Goal: Task Accomplishment & Management: Complete application form

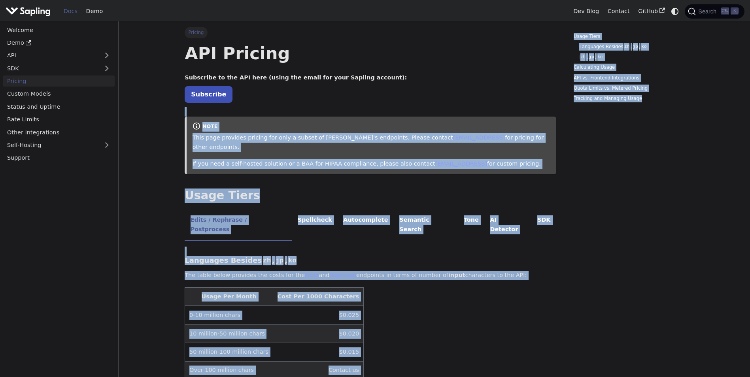
drag, startPoint x: 213, startPoint y: 104, endPoint x: 750, endPoint y: 271, distance: 561.8
click at [193, 95] on link "Subscribe" at bounding box center [209, 94] width 48 height 16
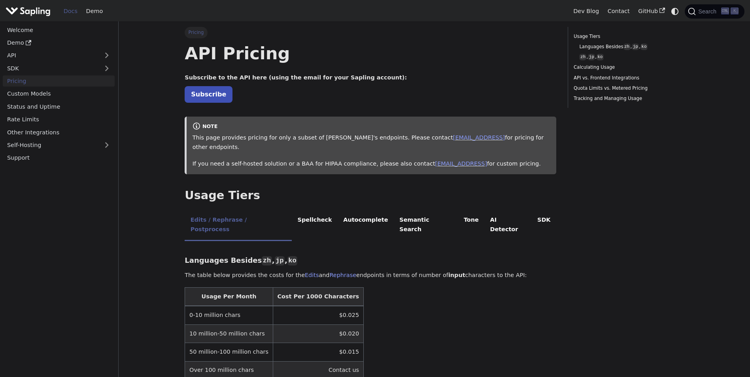
click at [54, 84] on link "Pricing" at bounding box center [59, 81] width 112 height 11
click at [43, 57] on link "API" at bounding box center [51, 55] width 96 height 11
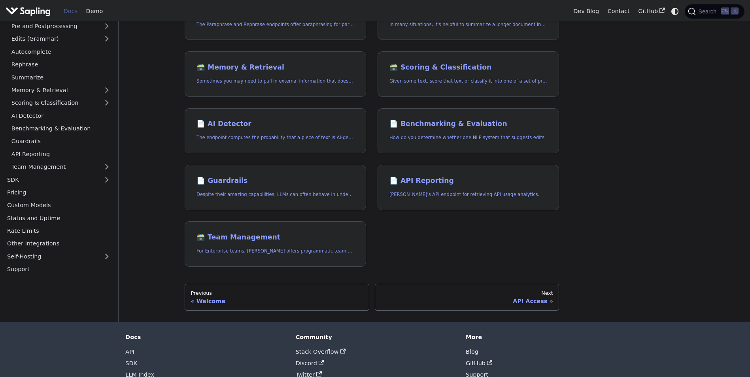
scroll to position [242, 0]
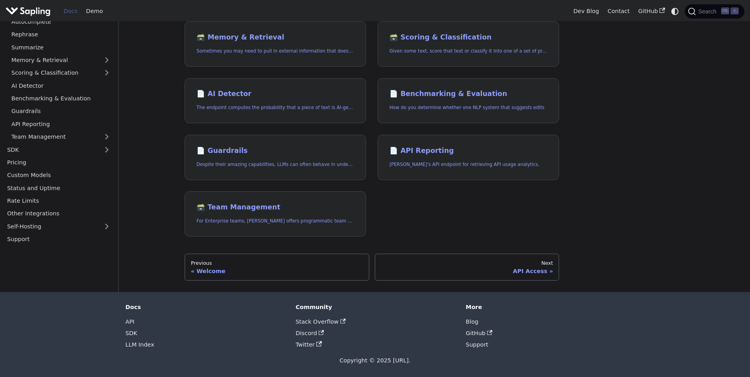
click at [530, 116] on div "API API Overview Overview of the [URL] API offerings. 📄️ API Access Anyone can …" at bounding box center [435, 35] width 522 height 513
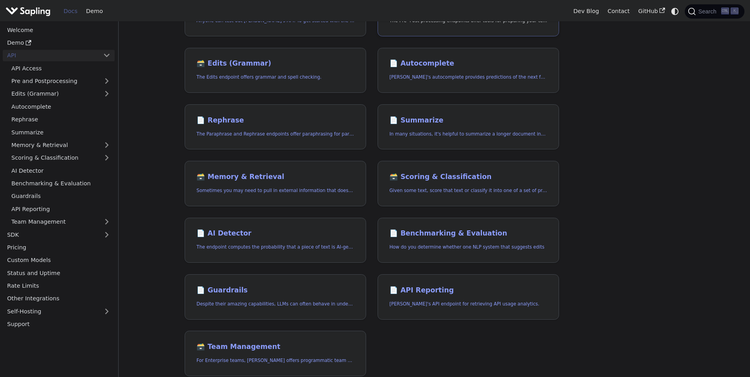
scroll to position [0, 0]
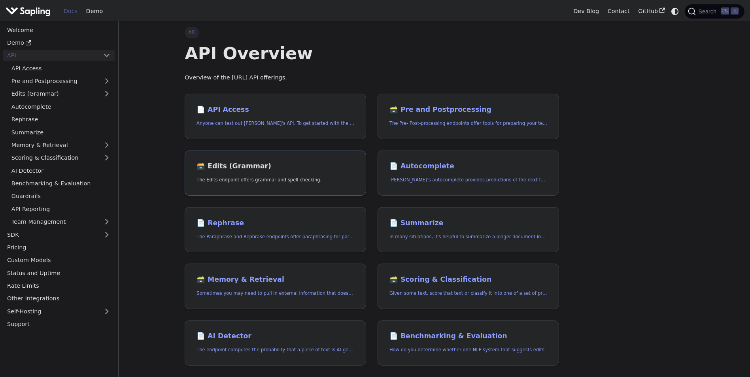
click at [300, 178] on p "The Edits endpoint offers grammar and spell checking." at bounding box center [276, 180] width 158 height 8
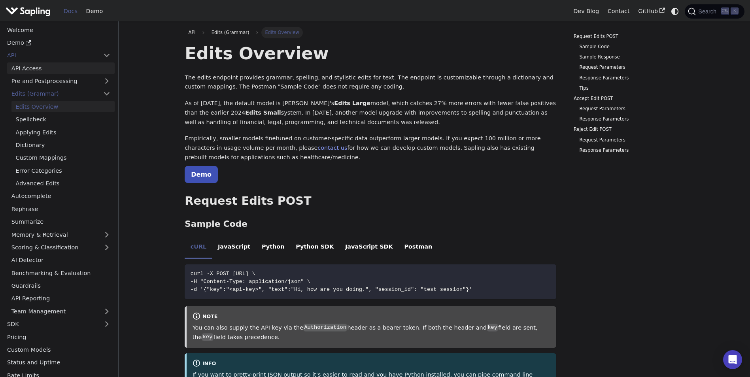
click at [31, 68] on link "API Access" at bounding box center [61, 67] width 108 height 11
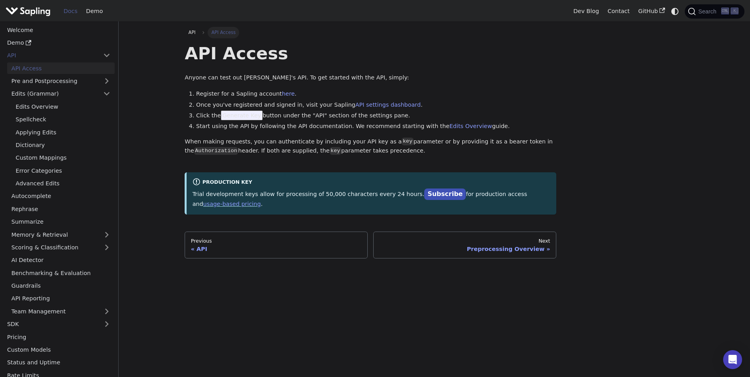
click at [439, 98] on li "Register for a Sapling account here ." at bounding box center [376, 93] width 360 height 9
click at [328, 82] on p "Anyone can test out [PERSON_NAME]'s API. To get started with the API, simply:" at bounding box center [371, 77] width 372 height 9
click at [282, 94] on link "here" at bounding box center [288, 94] width 13 height 6
click at [530, 87] on div "API API Access API Access Anyone can test out Sapling's API. To get started wit…" at bounding box center [434, 143] width 511 height 232
click at [530, 127] on div "API API Access API Access Anyone can test out Sapling's API. To get started wit…" at bounding box center [434, 143] width 511 height 232
